Goal: Communication & Community: Ask a question

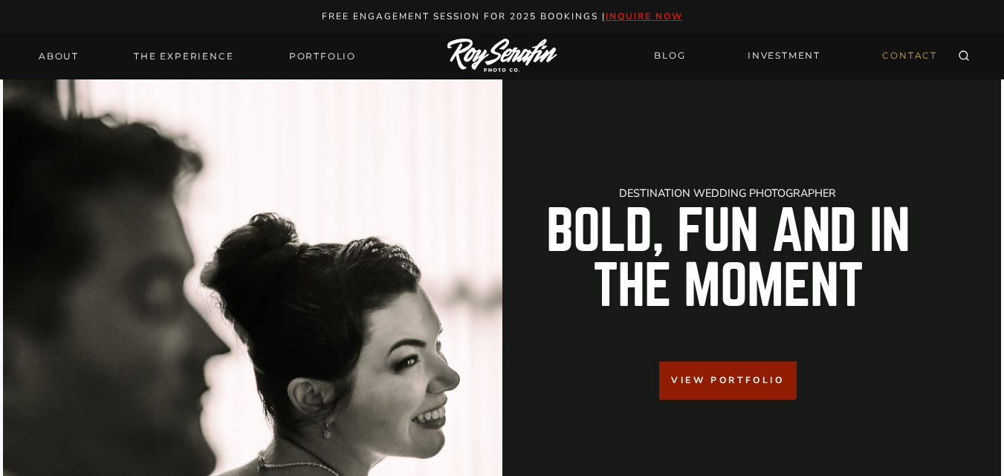
drag, startPoint x: 939, startPoint y: 52, endPoint x: 920, endPoint y: 49, distance: 18.8
click at [938, 52] on link "CONTACT" at bounding box center [909, 56] width 73 height 26
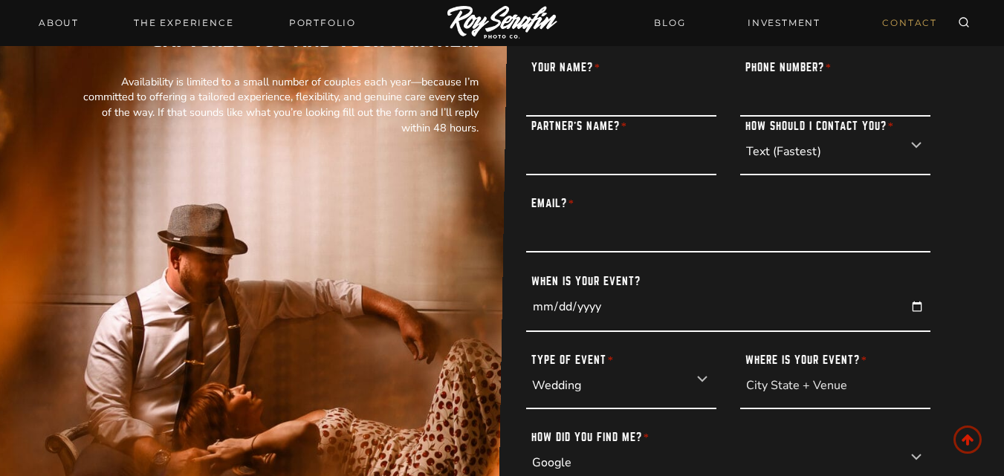
scroll to position [173, 0]
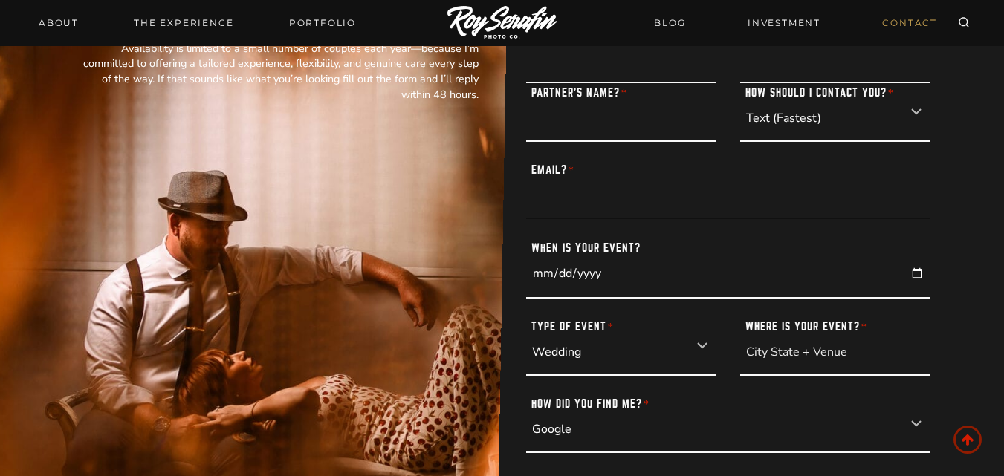
click at [646, 194] on input "Email? *" at bounding box center [728, 190] width 404 height 59
click at [639, 207] on input "Email? *" at bounding box center [728, 190] width 404 height 59
click at [643, 218] on input "Email? *" at bounding box center [728, 190] width 404 height 59
type input "william@firstmcspayments.com"
type input "William Sutton"
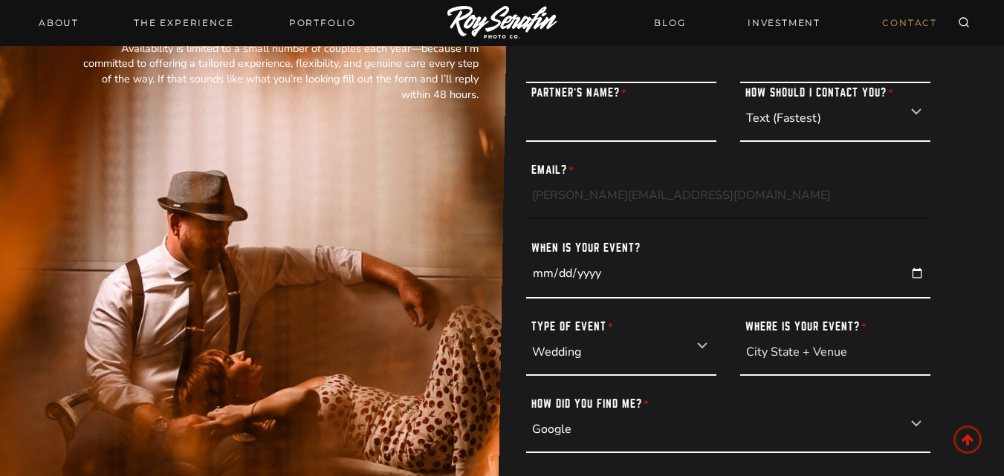
type input "6303492809"
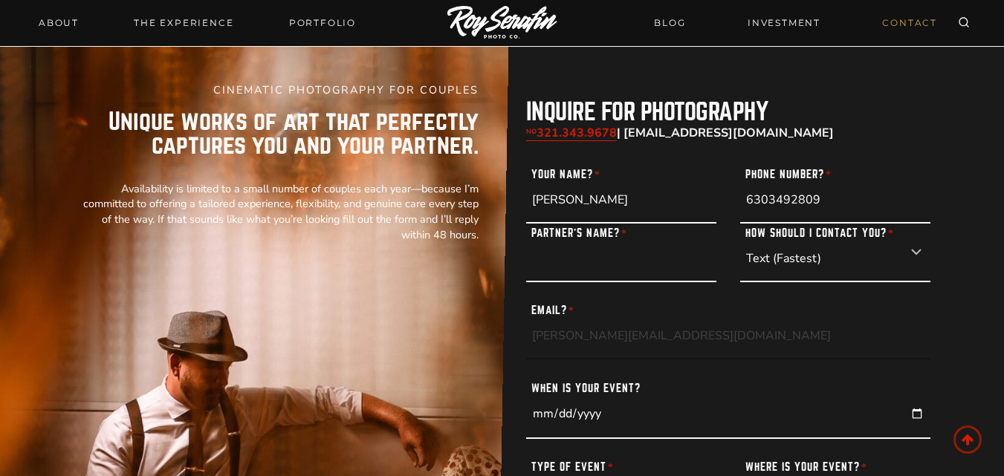
scroll to position [0, 0]
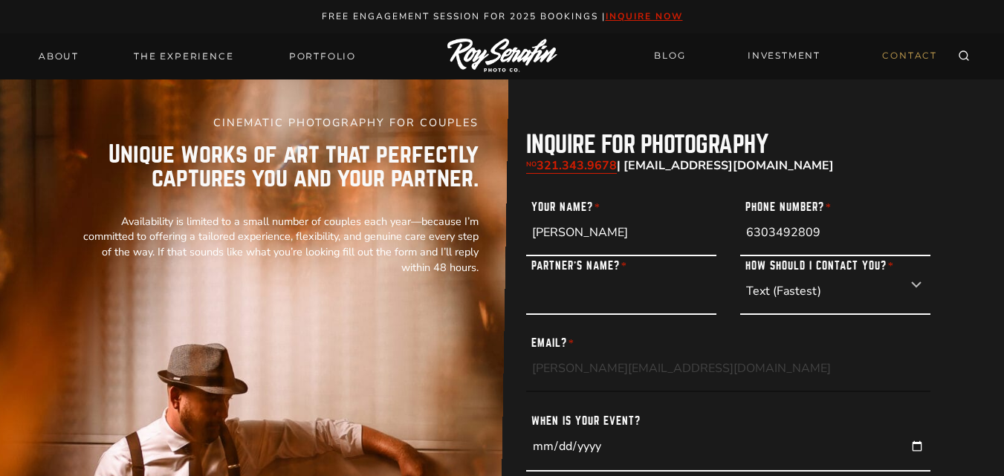
drag, startPoint x: 634, startPoint y: 349, endPoint x: 632, endPoint y: 342, distance: 7.8
click at [634, 347] on input "william@firstmcspayments.com" at bounding box center [728, 363] width 404 height 59
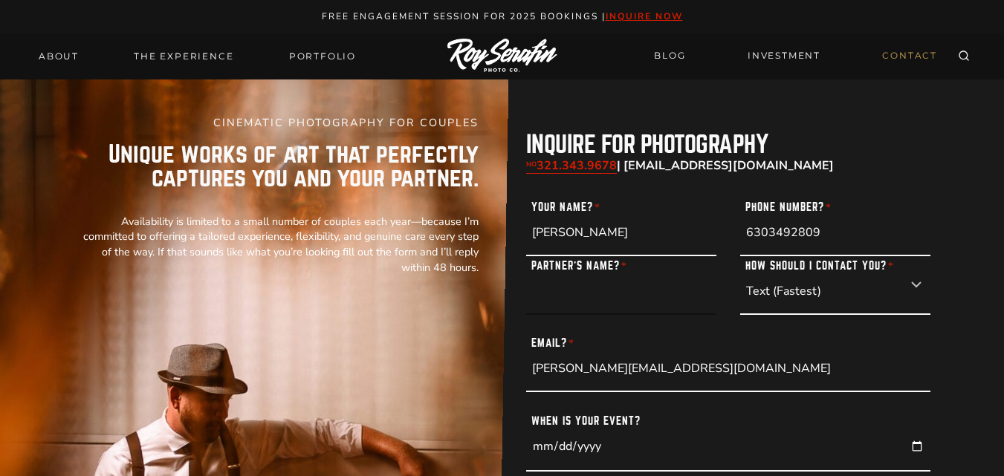
click at [581, 291] on input "Partner’s Name? *" at bounding box center [621, 285] width 190 height 59
click at [571, 294] on input "Partner’s Name? *" at bounding box center [621, 285] width 190 height 59
type input "-"
click at [807, 270] on label "How Should I contact You? *" at bounding box center [820, 263] width 160 height 15
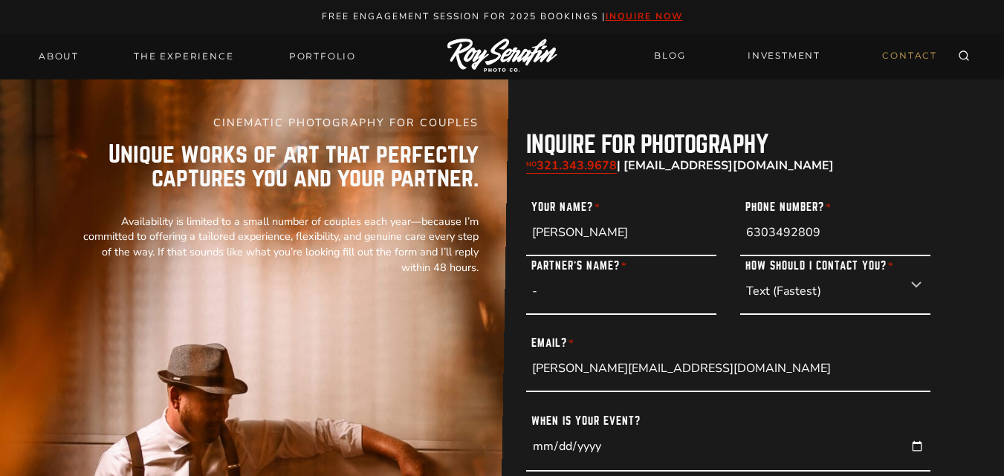
click at [807, 270] on select "Text (Fastest) Email Phone Call" at bounding box center [835, 285] width 190 height 59
drag, startPoint x: 798, startPoint y: 291, endPoint x: 783, endPoint y: 311, distance: 25.0
click at [798, 291] on select "Text (Fastest) Email Phone Call" at bounding box center [835, 285] width 190 height 59
select select "Email"
click at [740, 256] on select "Text (Fastest) Email Phone Call" at bounding box center [835, 285] width 190 height 59
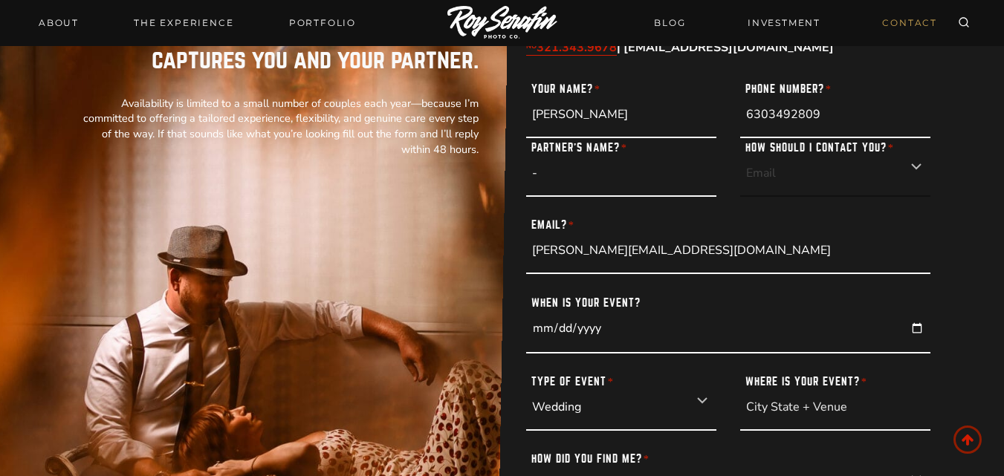
scroll to position [173, 0]
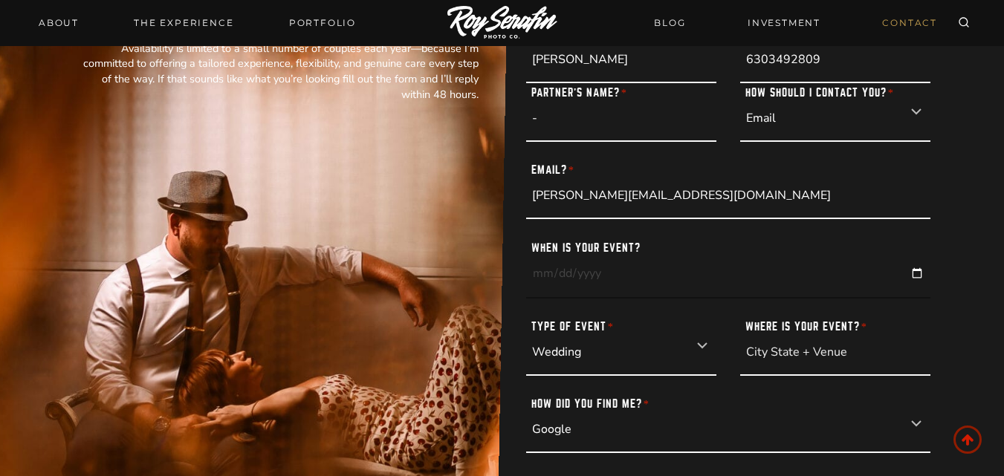
click at [928, 277] on input "2025-08-25" at bounding box center [728, 268] width 404 height 60
click at [920, 277] on input "2025-08-25" at bounding box center [728, 268] width 404 height 60
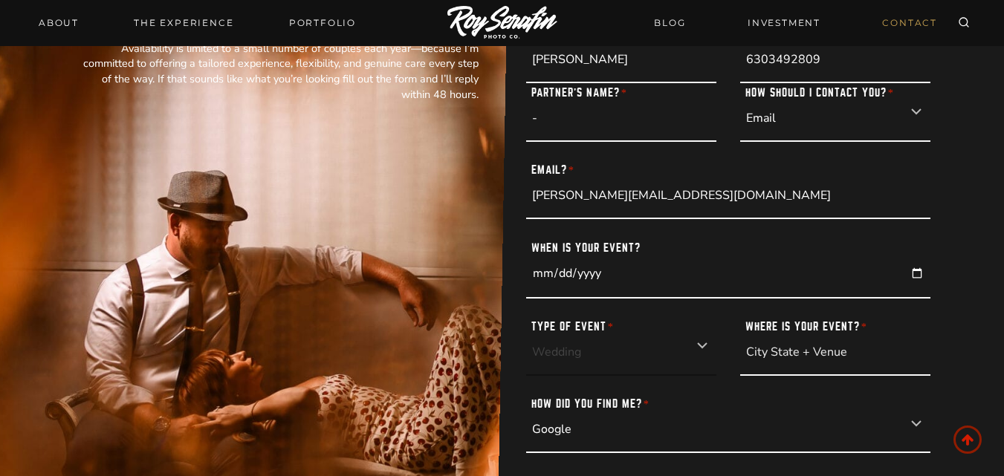
click at [603, 357] on select "Wedding Elopement Engagement Portrait" at bounding box center [621, 346] width 190 height 59
select select "Engagement"
click at [526, 317] on select "Wedding Elopement Engagement Portrait" at bounding box center [621, 346] width 190 height 59
click at [866, 350] on input "Where is your event? *" at bounding box center [835, 346] width 190 height 59
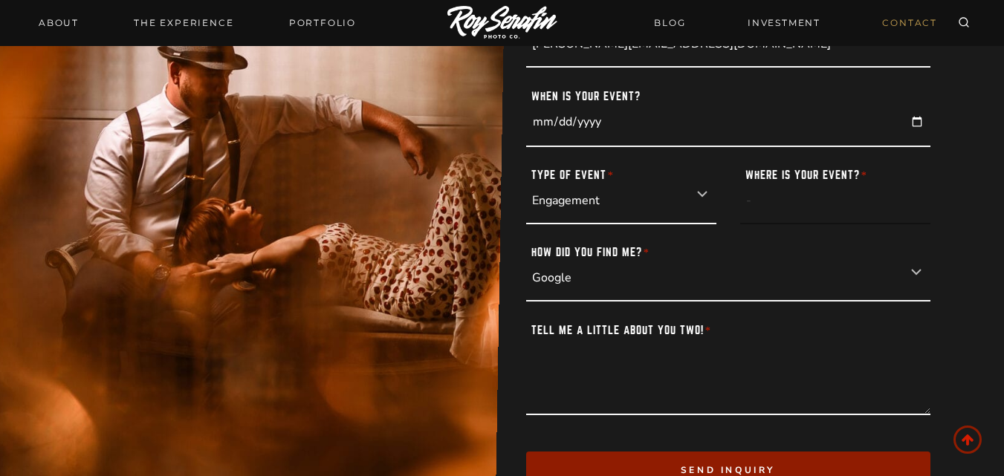
scroll to position [347, 0]
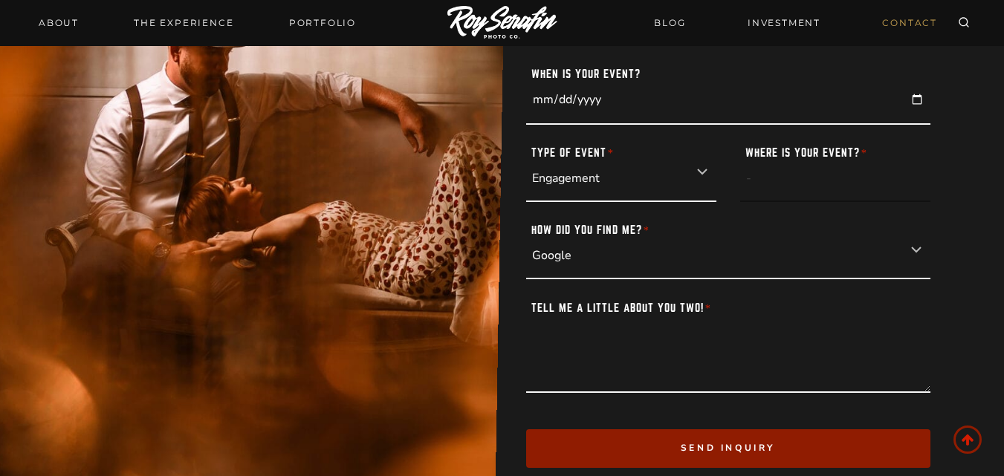
type input "-"
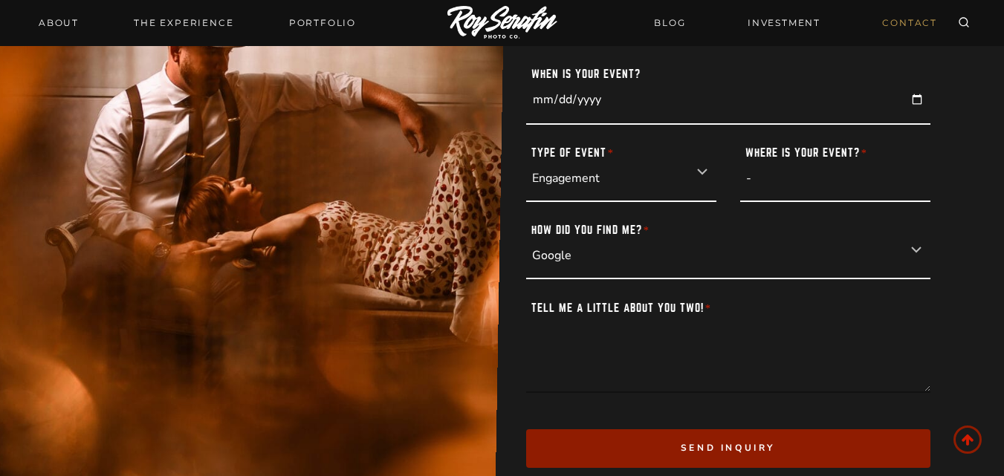
drag, startPoint x: 608, startPoint y: 336, endPoint x: 603, endPoint y: 351, distance: 16.0
click at [608, 337] on textarea "Tell me a little about you two! *" at bounding box center [728, 346] width 404 height 94
click at [603, 351] on textarea "Tell me a little about you two! *" at bounding box center [728, 346] width 404 height 94
paste textarea "Hi, Your business now has the opportunity to eliminate thousands in credit card…"
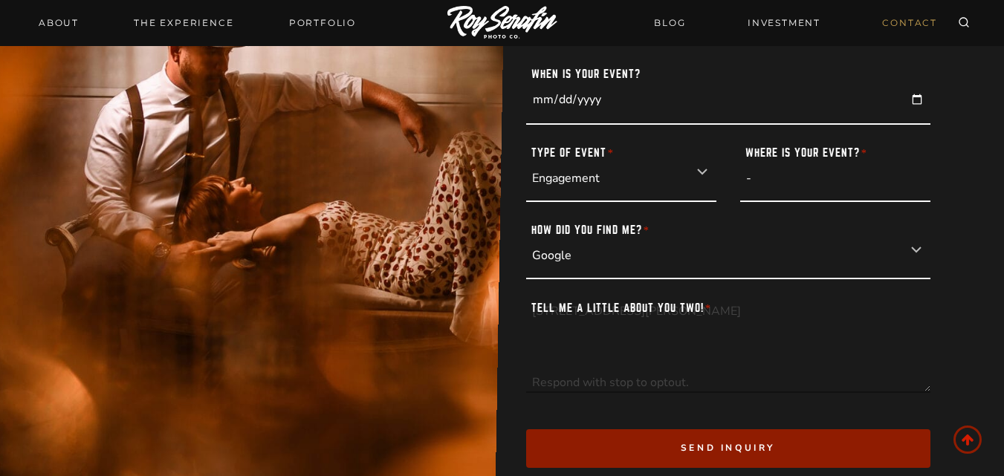
click at [663, 377] on textarea "Hi, Your business now has the opportunity to eliminate thousands in credit card…" at bounding box center [728, 346] width 404 height 94
drag, startPoint x: 655, startPoint y: 377, endPoint x: 618, endPoint y: 345, distance: 47.9
click at [631, 358] on textarea "Hi, Your business now has the opportunity to eliminate thousands in credit card…" at bounding box center [728, 346] width 404 height 94
type textarea "Hi, Your business now has the opportunity to eliminate thousands in credit card…"
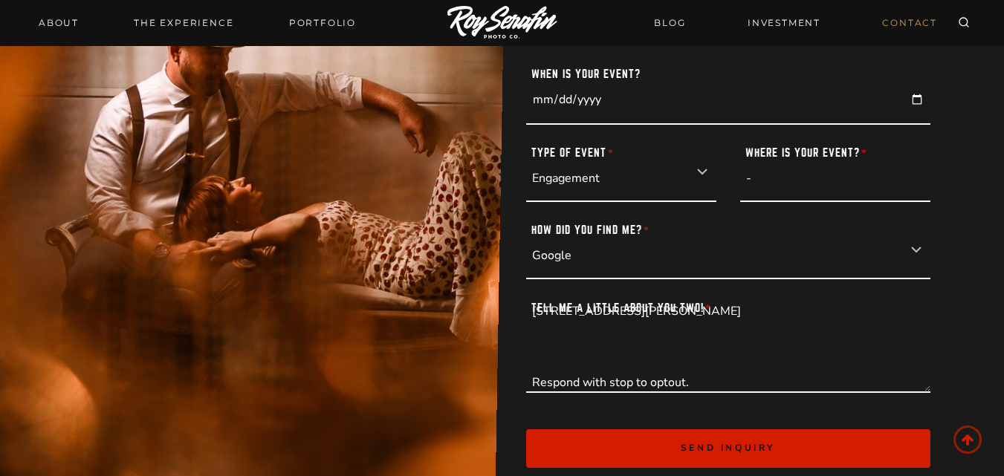
click at [526, 429] on button "Send inquiry" at bounding box center [728, 448] width 404 height 38
